Goal: Obtain resource: Download file/media

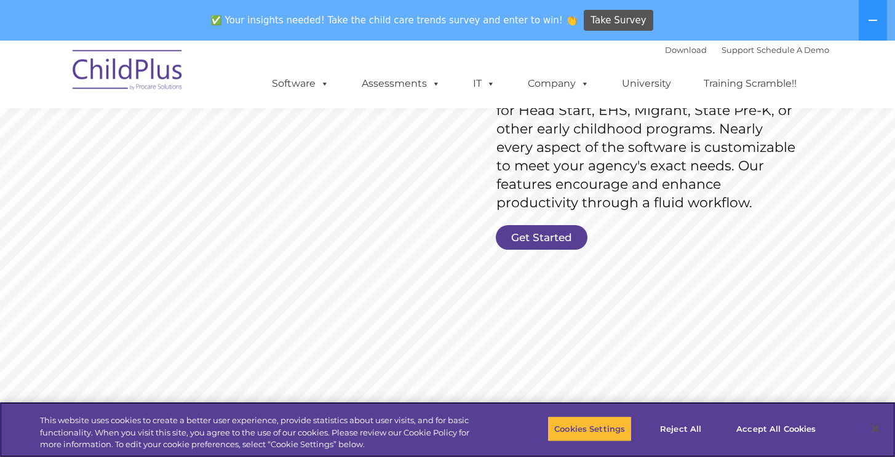
scroll to position [135, 0]
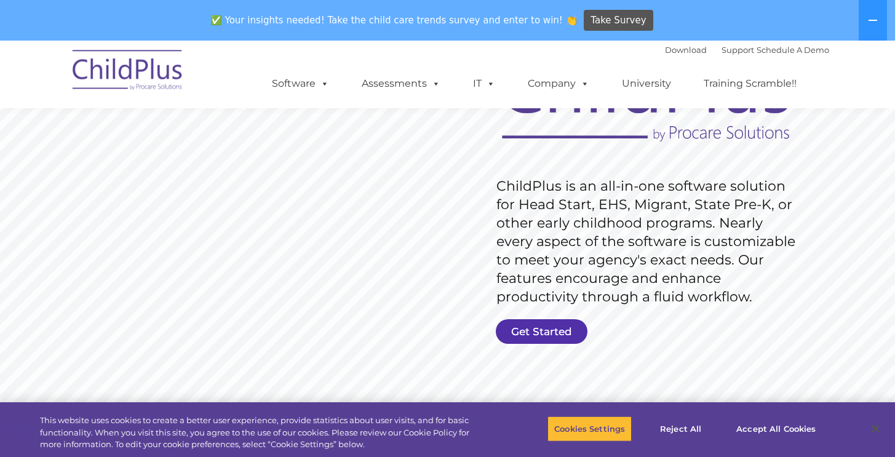
click at [540, 330] on link "Get Started" at bounding box center [542, 331] width 92 height 25
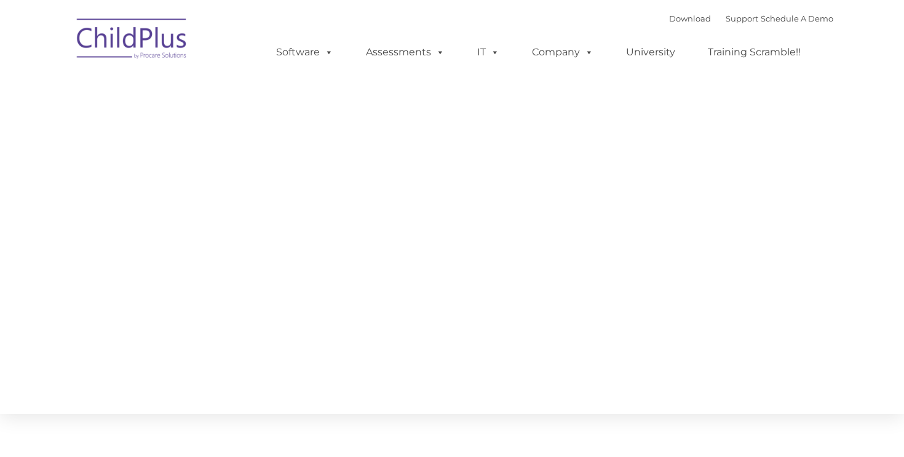
type input ""
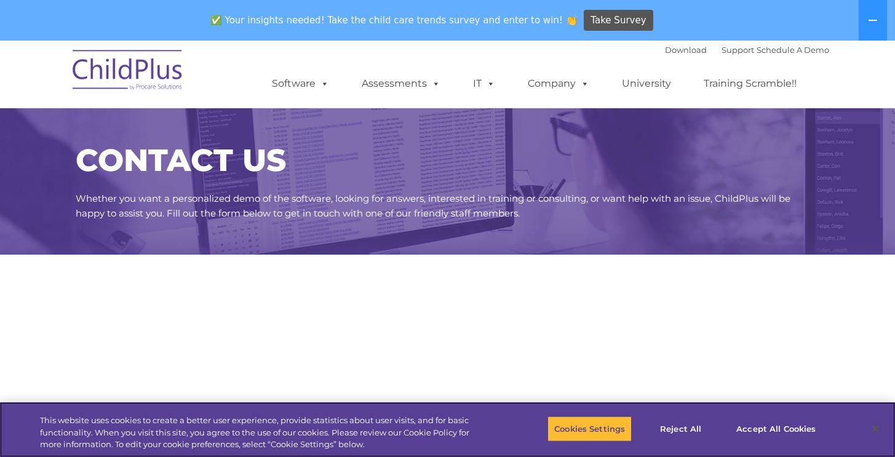
select select "MEDIUM"
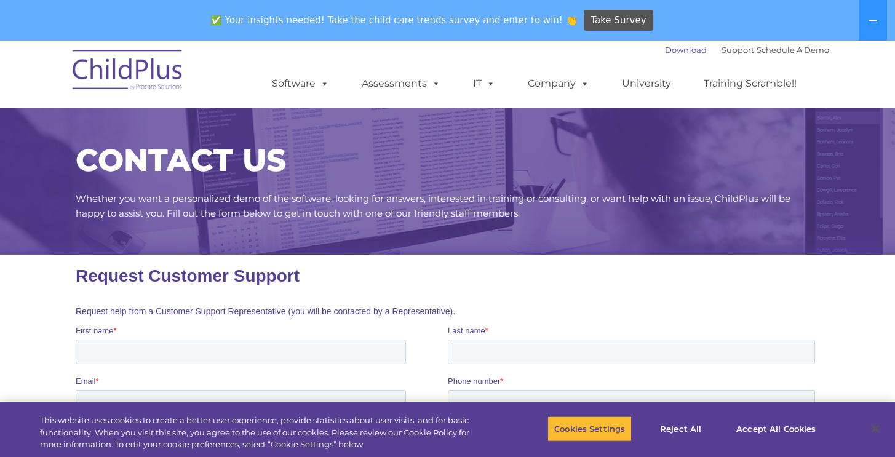
click at [670, 51] on link "Download" at bounding box center [686, 50] width 42 height 10
